Goal: Find specific page/section: Find specific page/section

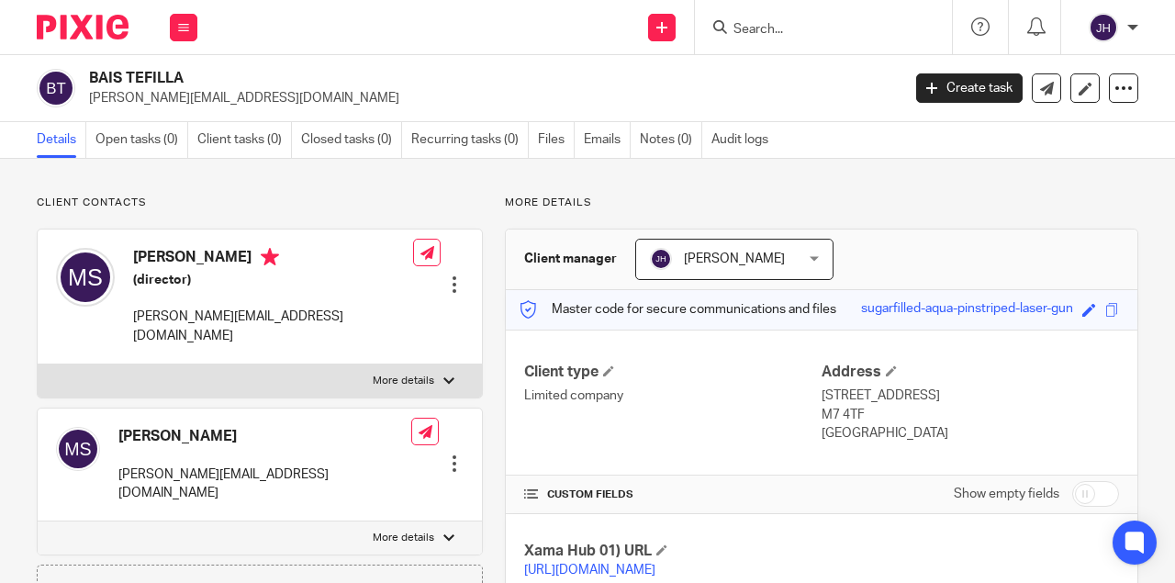
click at [758, 27] on input "Search" at bounding box center [813, 30] width 165 height 17
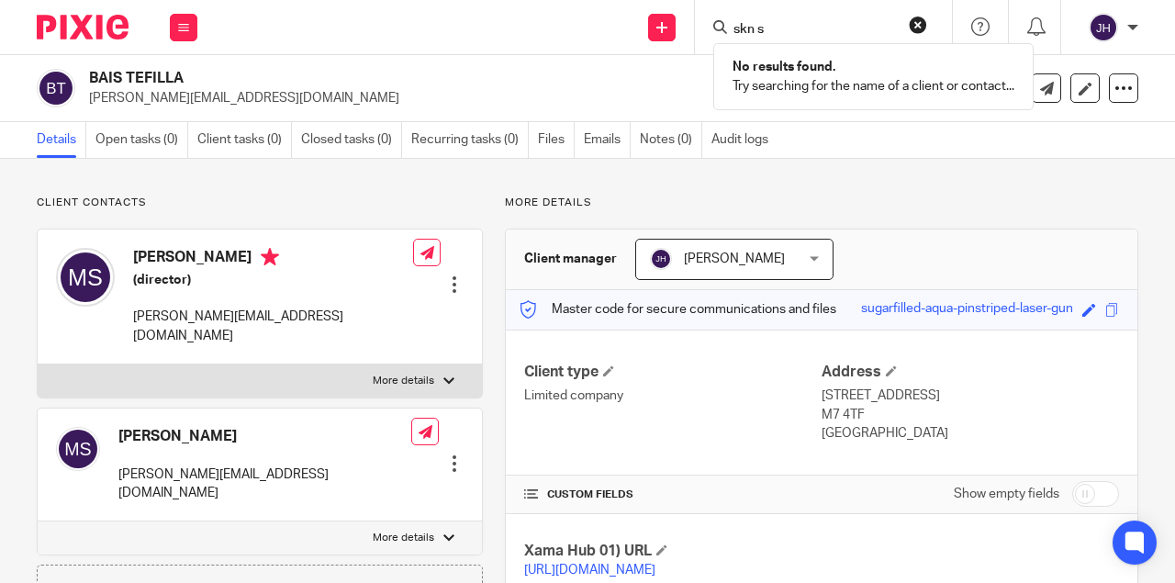
type input "skn s"
drag, startPoint x: 791, startPoint y: 31, endPoint x: 602, endPoint y: 23, distance: 189.2
click at [602, 23] on div "Send new email Create task Add client Request signature skn s No results found.…" at bounding box center [695, 27] width 959 height 54
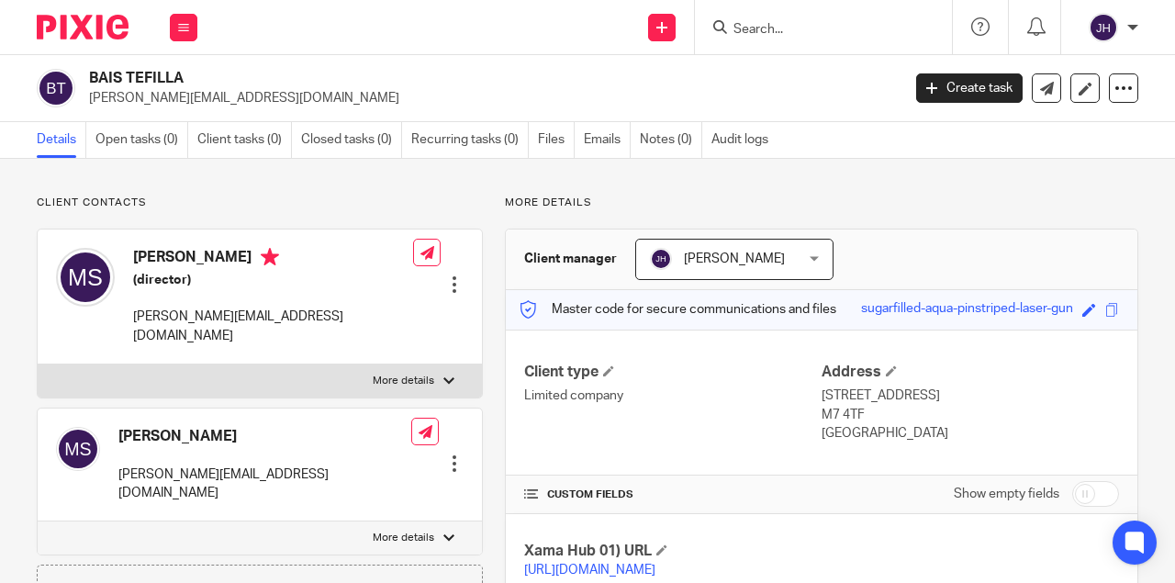
click at [842, 22] on input "Search" at bounding box center [813, 30] width 165 height 17
click at [823, 28] on input "Search" at bounding box center [813, 30] width 165 height 17
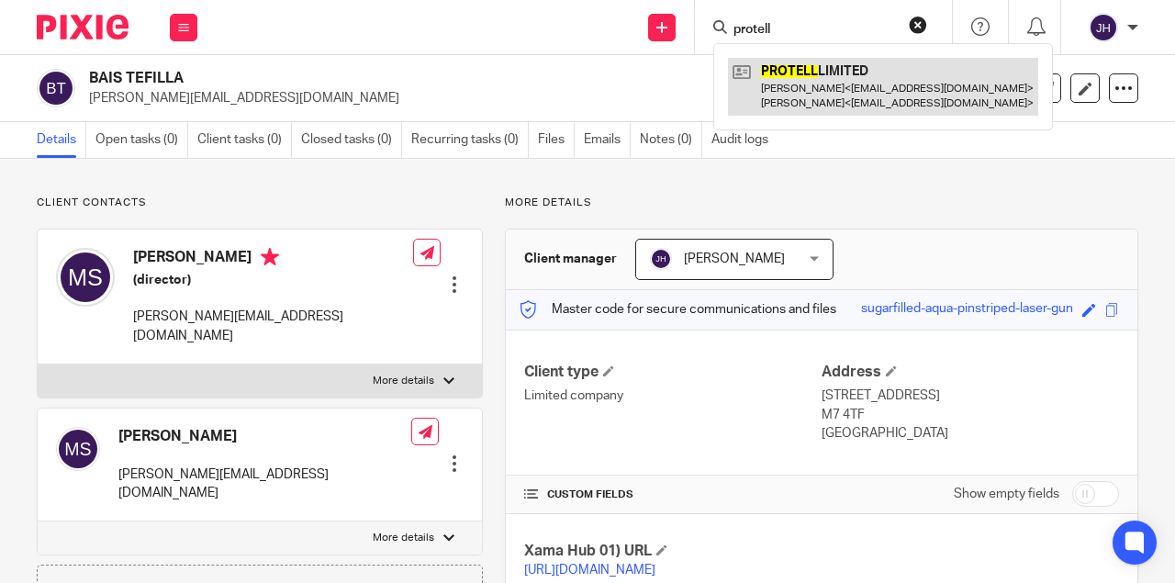
type input "protell"
click at [824, 84] on link at bounding box center [883, 86] width 310 height 57
